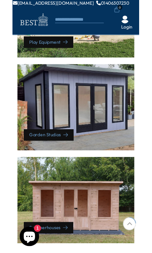
scroll to position [584, 0]
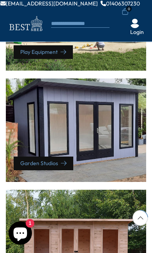
click at [117, 141] on div "Garden Studios" at bounding box center [76, 129] width 141 height 103
click at [116, 135] on div "Garden Studios" at bounding box center [76, 129] width 141 height 103
click at [113, 142] on div "Garden Studios" at bounding box center [76, 129] width 141 height 103
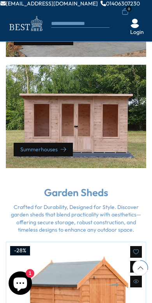
scroll to position [713, 0]
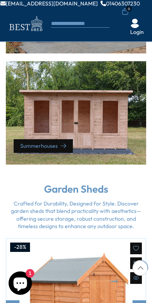
click at [115, 137] on div "Summerhouses" at bounding box center [76, 112] width 141 height 103
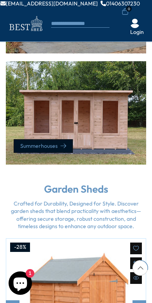
click at [52, 148] on link "Summerhouses" at bounding box center [43, 146] width 59 height 14
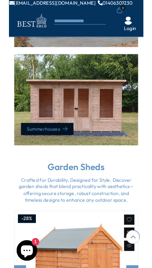
scroll to position [712, 0]
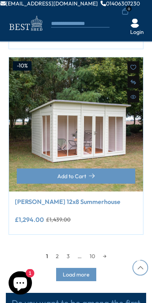
scroll to position [2230, 0]
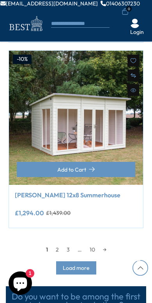
click at [59, 244] on link "2" at bounding box center [57, 250] width 11 height 12
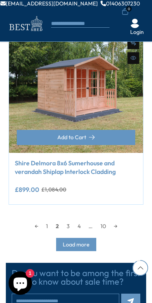
scroll to position [2271, 0]
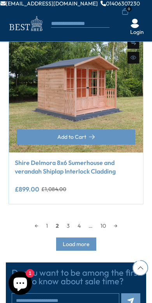
click at [71, 221] on link "3" at bounding box center [68, 226] width 11 height 12
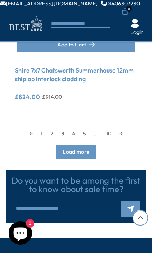
scroll to position [2361, 0]
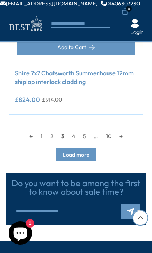
click at [78, 132] on link "4" at bounding box center [73, 136] width 11 height 12
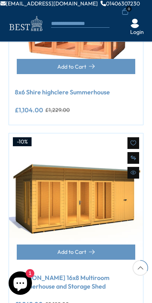
scroll to position [765, 0]
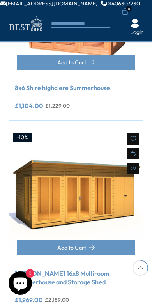
click at [135, 152] on icon at bounding box center [133, 153] width 5 height 5
click at [135, 151] on icon at bounding box center [133, 153] width 5 height 5
